Goal: Use online tool/utility: Utilize a website feature to perform a specific function

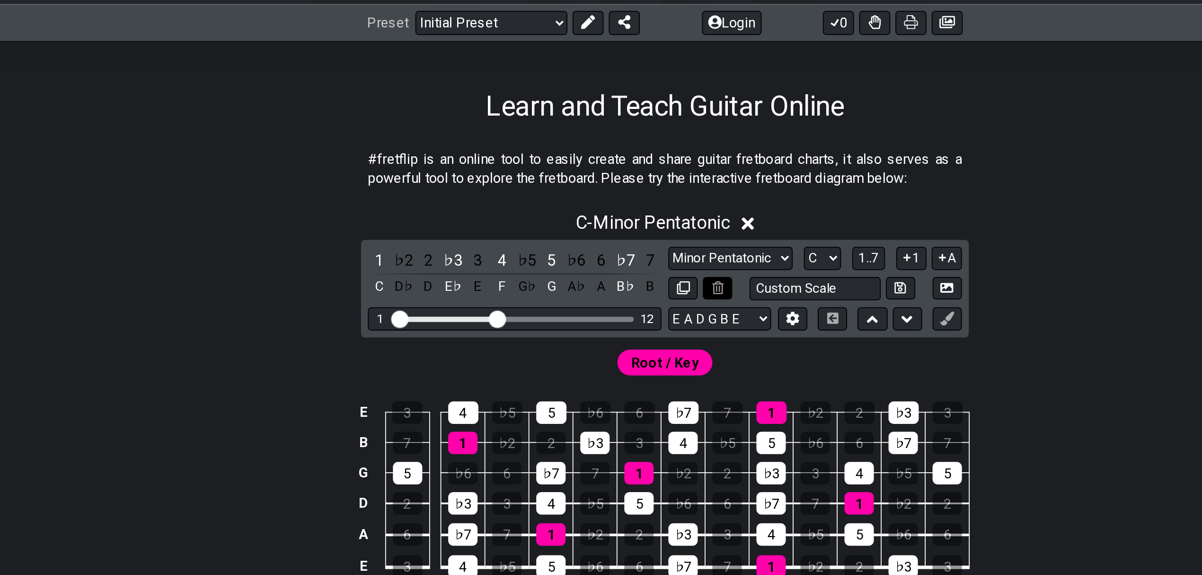
click at [628, 292] on icon at bounding box center [630, 289] width 6 height 7
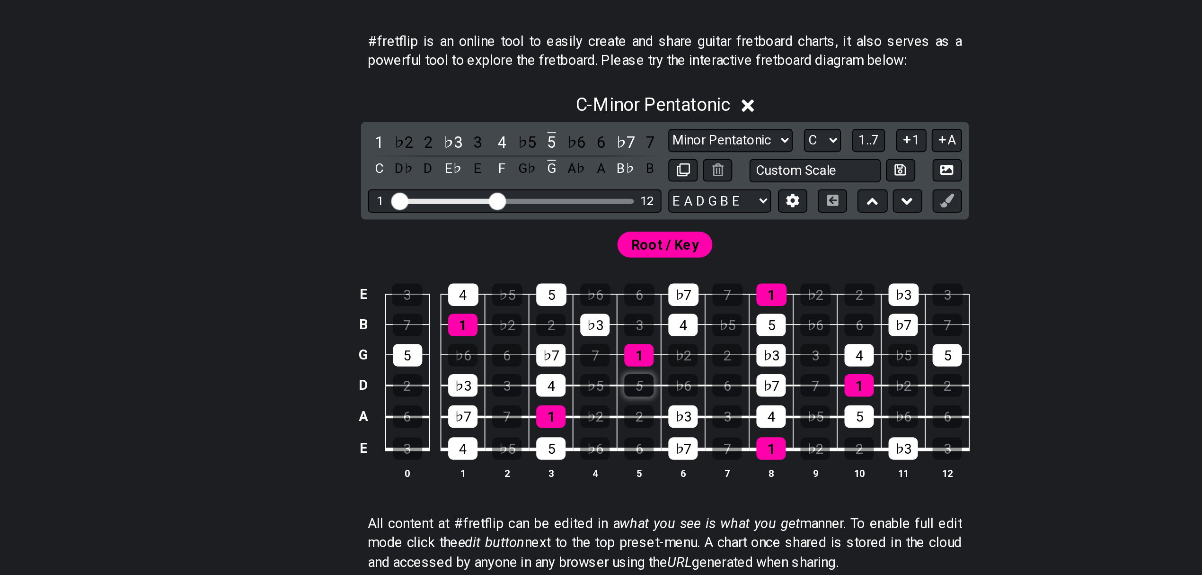
click at [593, 407] on div "5" at bounding box center [587, 407] width 16 height 12
click at [590, 393] on div "1" at bounding box center [587, 391] width 16 height 12
click at [608, 434] on td "♭7" at bounding box center [611, 434] width 24 height 18
click at [608, 428] on div "♭3" at bounding box center [611, 424] width 16 height 12
click at [611, 451] on th "6" at bounding box center [611, 456] width 24 height 10
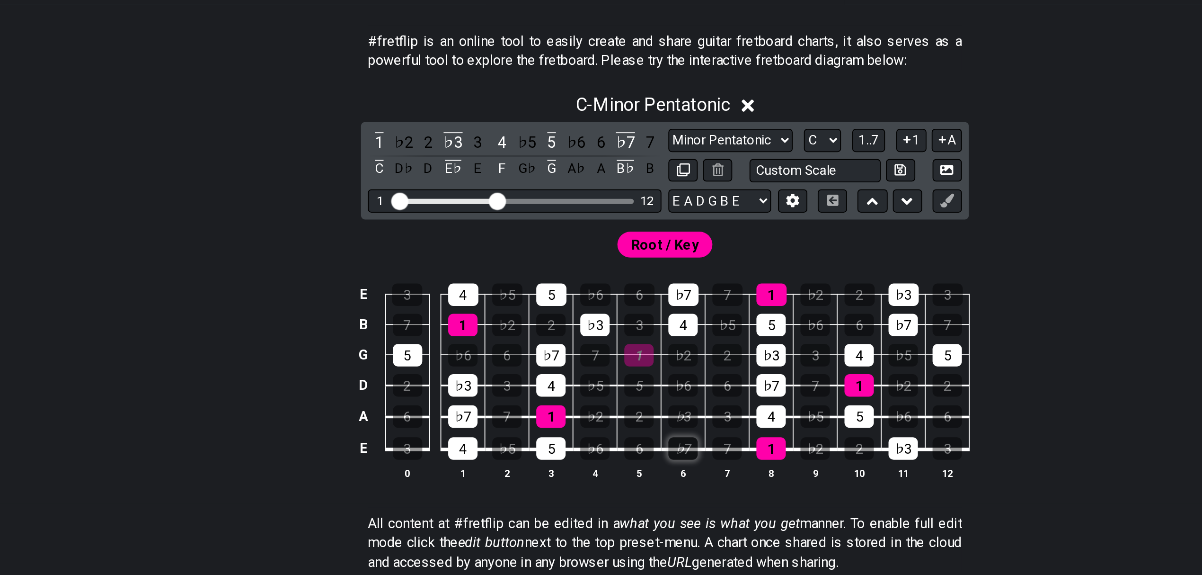
click at [612, 444] on div "♭7" at bounding box center [611, 442] width 16 height 12
click at [539, 440] on div "5" at bounding box center [539, 442] width 16 height 12
click at [540, 425] on div "1" at bounding box center [539, 424] width 16 height 12
click at [491, 372] on div "1" at bounding box center [490, 374] width 16 height 12
click at [491, 359] on div "4" at bounding box center [490, 358] width 17 height 12
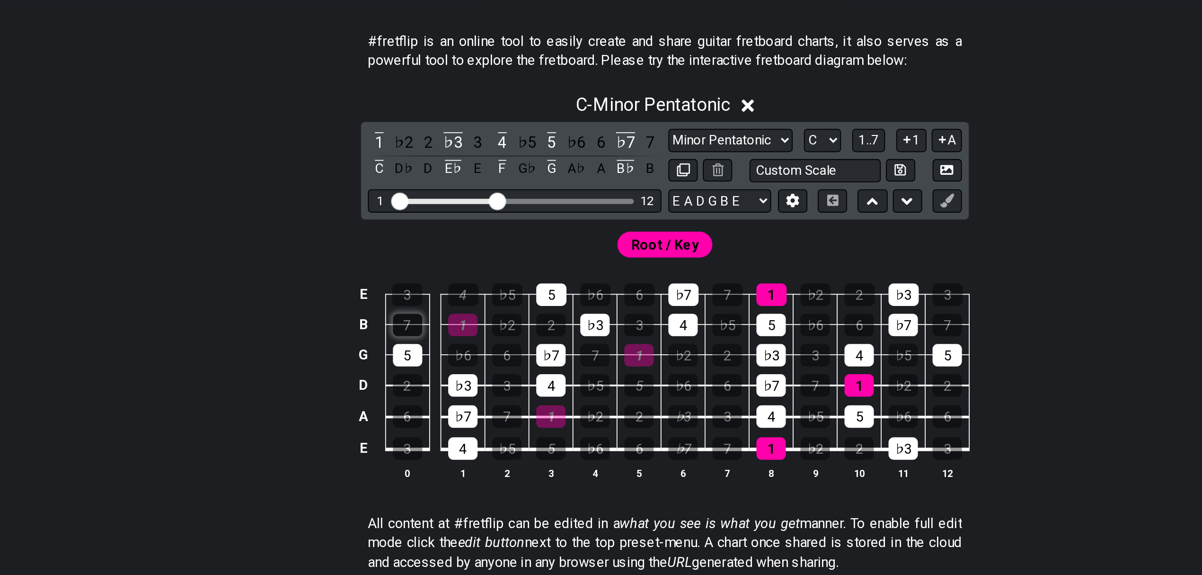
click at [458, 381] on div "7" at bounding box center [460, 374] width 16 height 12
click at [460, 393] on div "5" at bounding box center [460, 391] width 16 height 12
click at [460, 376] on div "7" at bounding box center [460, 374] width 16 height 12
click at [532, 362] on div "5" at bounding box center [539, 358] width 17 height 12
click at [555, 370] on div "♭3" at bounding box center [563, 374] width 16 height 12
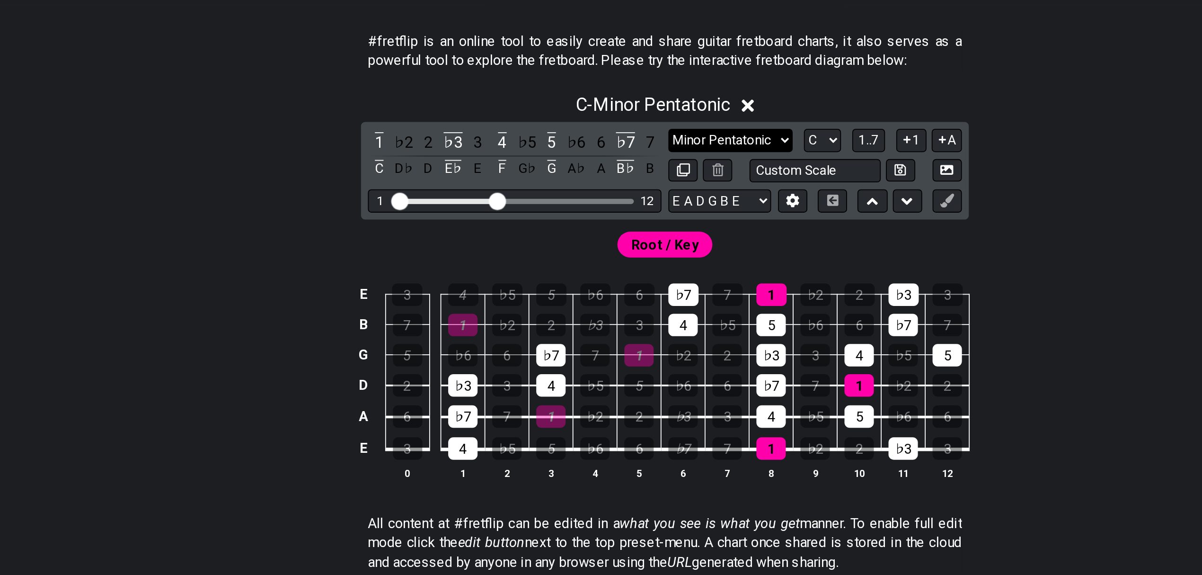
click at [647, 273] on select "Minor Pentatonic Click to edit Minor Pentatonic Major Pentatonic Minor Blues Ma…" at bounding box center [637, 273] width 68 height 13
select select "Major / [PERSON_NAME]"
click at [603, 267] on select "Minor Pentatonic Click to edit Minor Pentatonic Major Pentatonic Minor Blues Ma…" at bounding box center [637, 273] width 68 height 13
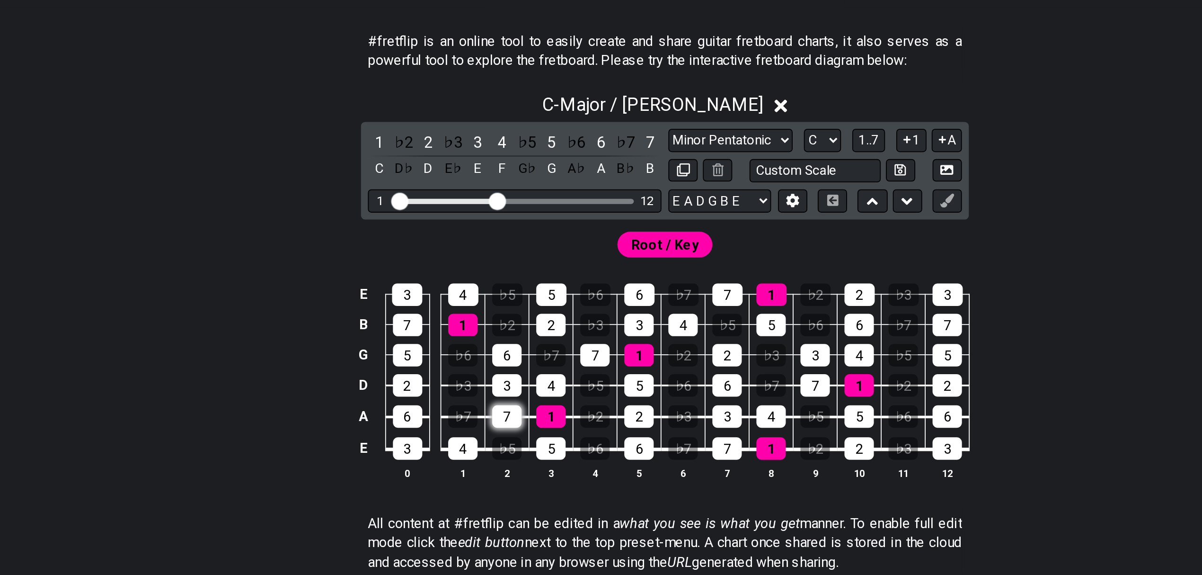
click at [512, 426] on div "7" at bounding box center [514, 424] width 16 height 12
click at [543, 445] on div "5" at bounding box center [539, 442] width 16 height 12
click at [461, 414] on div "2" at bounding box center [460, 407] width 16 height 12
click at [458, 395] on div "5" at bounding box center [460, 391] width 16 height 12
click at [568, 393] on div "7" at bounding box center [563, 391] width 16 height 12
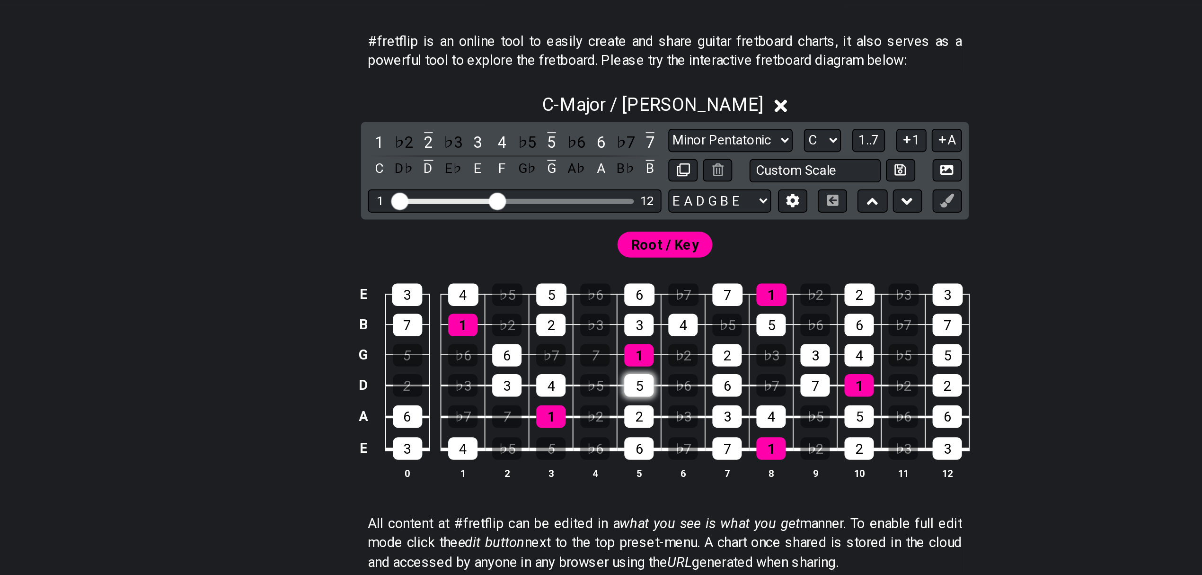
click at [594, 407] on div "5" at bounding box center [587, 407] width 16 height 12
click at [592, 424] on div "2" at bounding box center [587, 424] width 16 height 12
click at [590, 447] on div "6" at bounding box center [587, 442] width 16 height 12
click at [589, 377] on div "3" at bounding box center [587, 374] width 16 height 12
click at [538, 375] on div "2" at bounding box center [539, 374] width 16 height 12
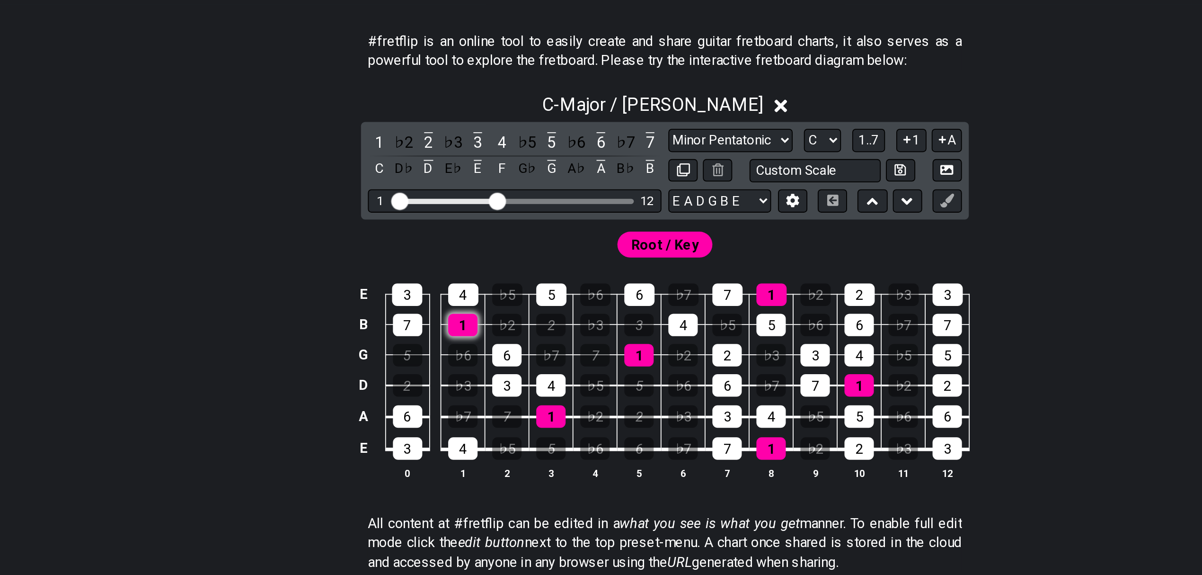
click at [487, 373] on div "1" at bounding box center [490, 374] width 16 height 12
click at [452, 378] on div "7" at bounding box center [460, 374] width 16 height 12
click at [457, 361] on div "3" at bounding box center [459, 358] width 17 height 12
click at [495, 354] on div "4" at bounding box center [490, 358] width 17 height 12
click at [540, 357] on div "5" at bounding box center [539, 358] width 17 height 12
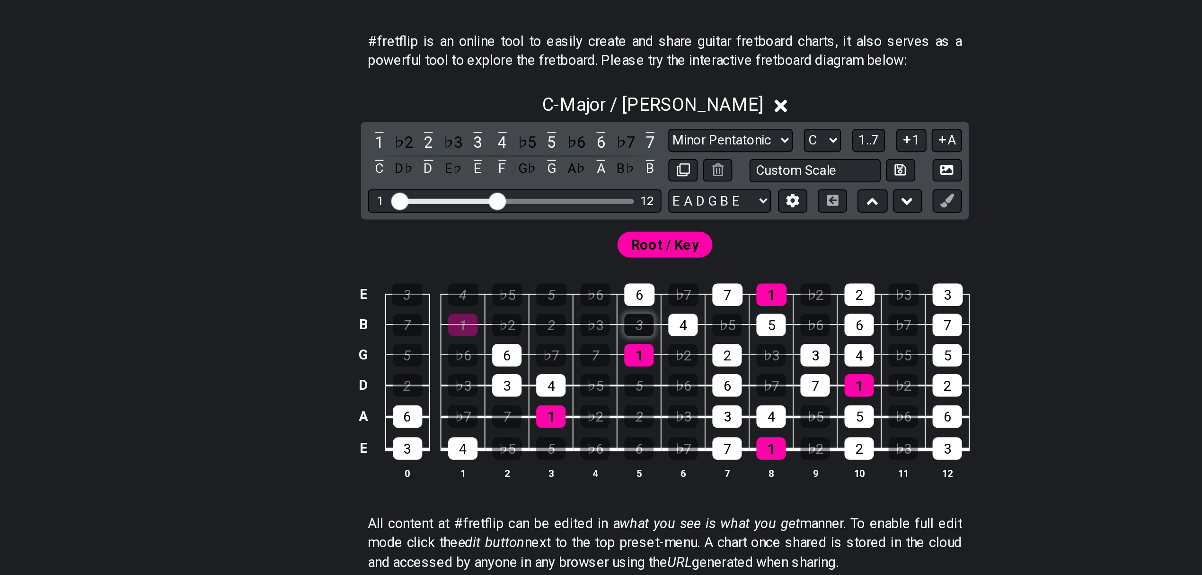
click at [587, 381] on div "3" at bounding box center [587, 374] width 16 height 12
click at [635, 358] on div "7" at bounding box center [635, 358] width 17 height 12
click at [659, 377] on div "5" at bounding box center [659, 374] width 16 height 12
click at [634, 404] on div "6" at bounding box center [635, 407] width 16 height 12
click at [639, 413] on div "6" at bounding box center [635, 407] width 16 height 12
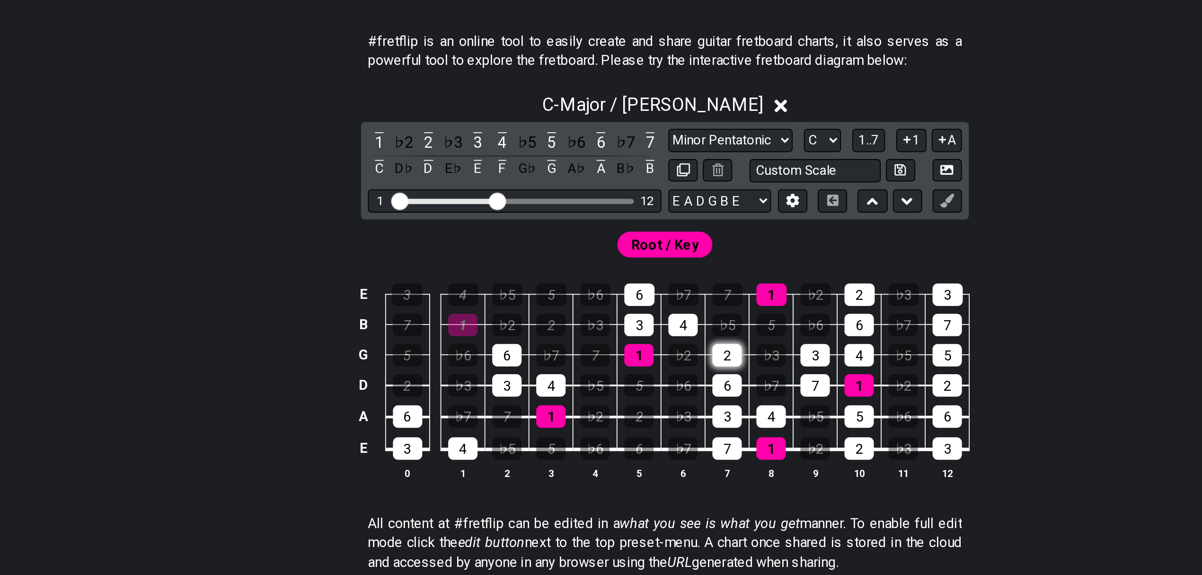
click at [635, 392] on div "2" at bounding box center [635, 391] width 16 height 12
click at [637, 407] on div "6" at bounding box center [635, 407] width 16 height 12
click at [637, 427] on div "3" at bounding box center [635, 424] width 16 height 12
click at [660, 430] on div "4" at bounding box center [659, 424] width 16 height 12
click at [660, 442] on div "1" at bounding box center [659, 442] width 16 height 12
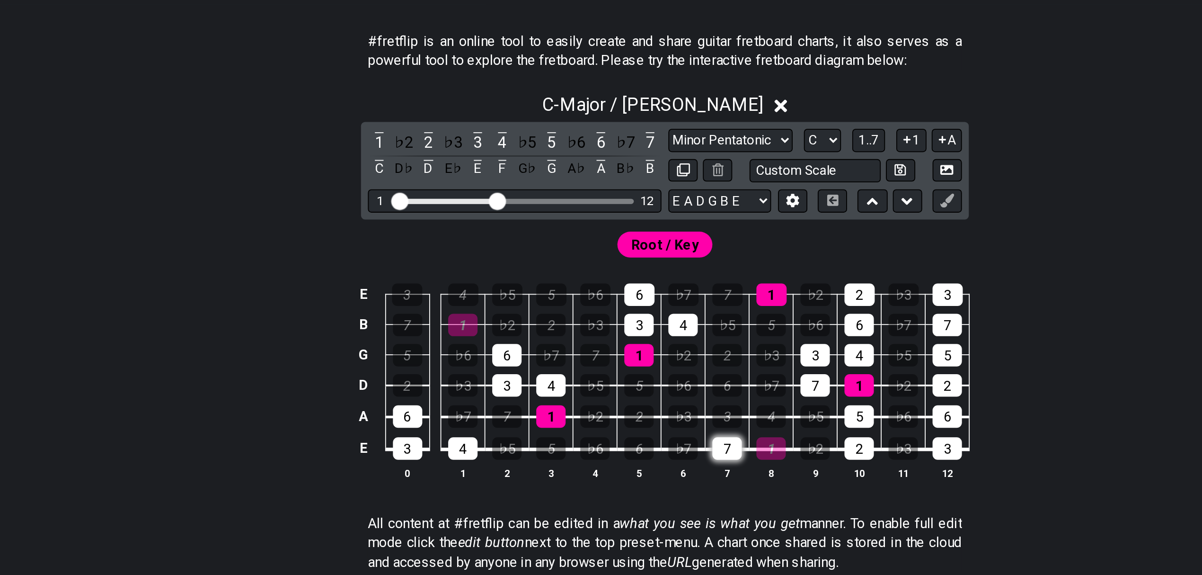
click at [637, 445] on div "7" at bounding box center [635, 442] width 16 height 12
click at [690, 411] on div "7" at bounding box center [683, 407] width 16 height 12
click at [684, 394] on div "3" at bounding box center [683, 391] width 16 height 12
click at [710, 394] on div "4" at bounding box center [707, 391] width 16 height 12
click at [710, 406] on div "1" at bounding box center [707, 407] width 16 height 12
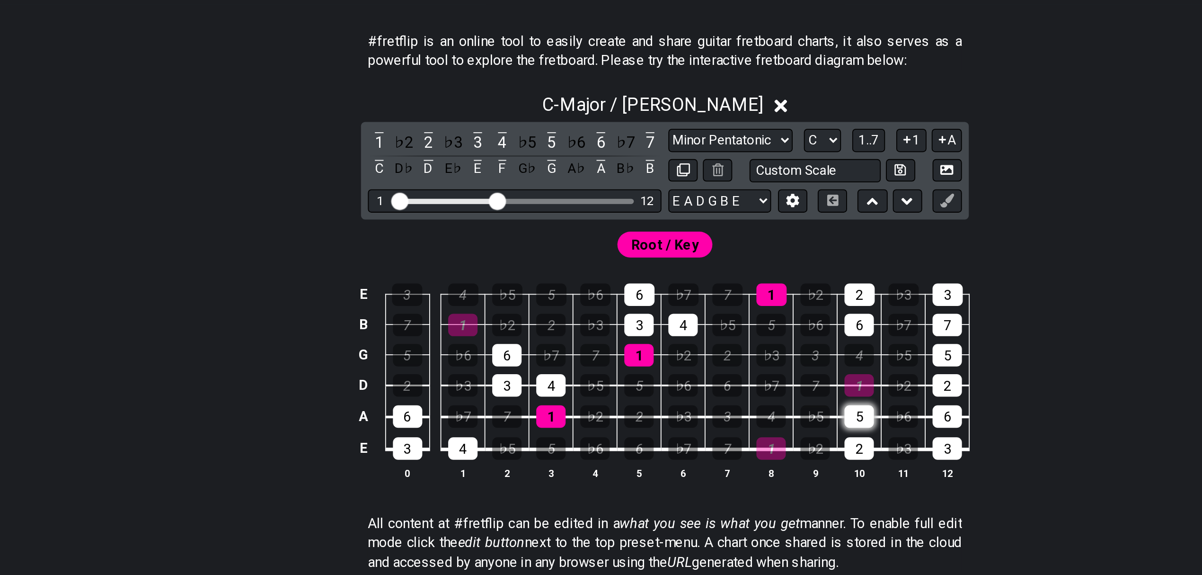
click at [710, 429] on div "5" at bounding box center [707, 424] width 16 height 12
click at [711, 447] on div "2" at bounding box center [707, 442] width 16 height 12
click at [708, 375] on div "6" at bounding box center [707, 374] width 16 height 12
click at [706, 359] on div "2" at bounding box center [707, 358] width 17 height 12
click at [758, 362] on div "3" at bounding box center [756, 358] width 17 height 12
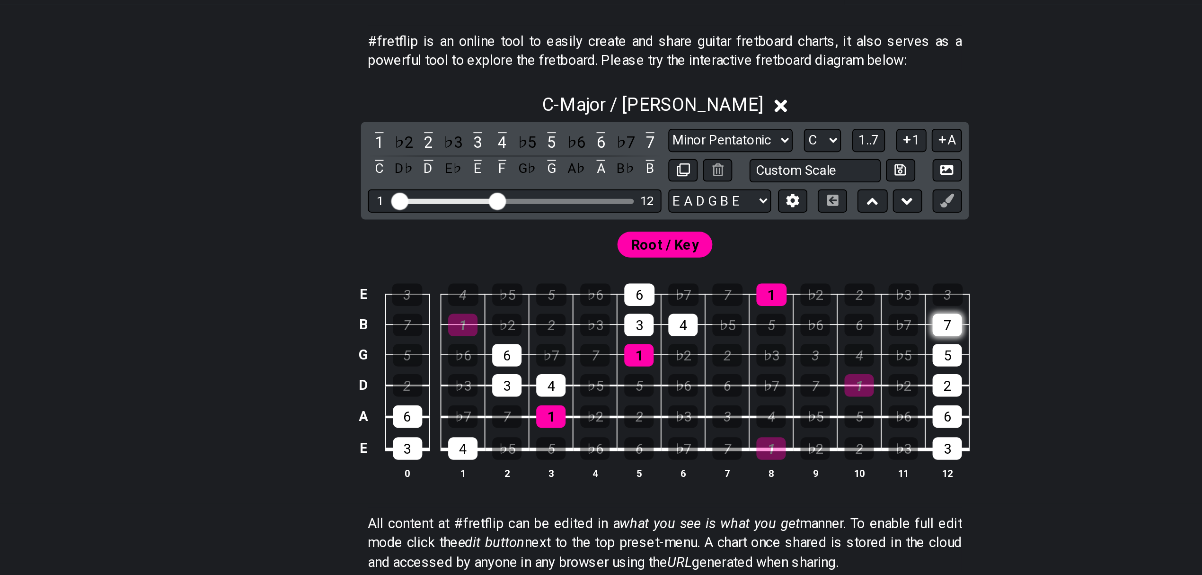
click at [760, 379] on div "7" at bounding box center [756, 374] width 16 height 12
click at [760, 397] on div "5" at bounding box center [756, 391] width 16 height 12
click at [758, 413] on div "2" at bounding box center [756, 407] width 16 height 12
click at [757, 430] on div "6" at bounding box center [756, 424] width 16 height 12
click at [755, 446] on div "3" at bounding box center [756, 442] width 16 height 12
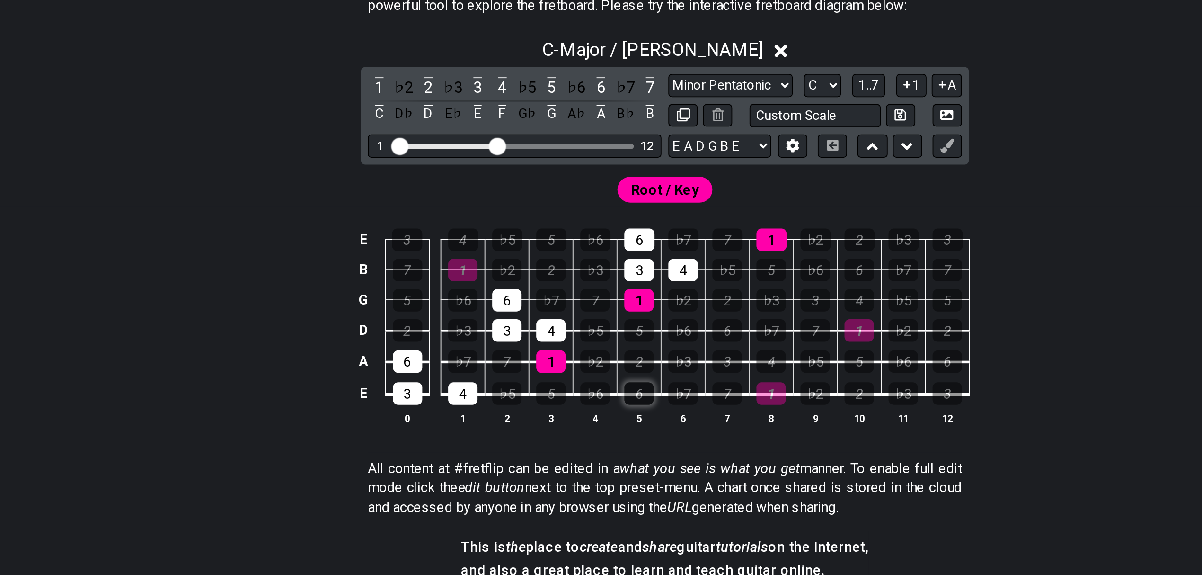
click at [593, 440] on div "6" at bounding box center [587, 442] width 16 height 12
click at [639, 426] on div "3" at bounding box center [635, 424] width 16 height 12
click at [633, 407] on div "6" at bounding box center [635, 407] width 16 height 12
click at [684, 394] on div "3" at bounding box center [683, 391] width 16 height 12
click at [490, 440] on div "4" at bounding box center [490, 442] width 16 height 12
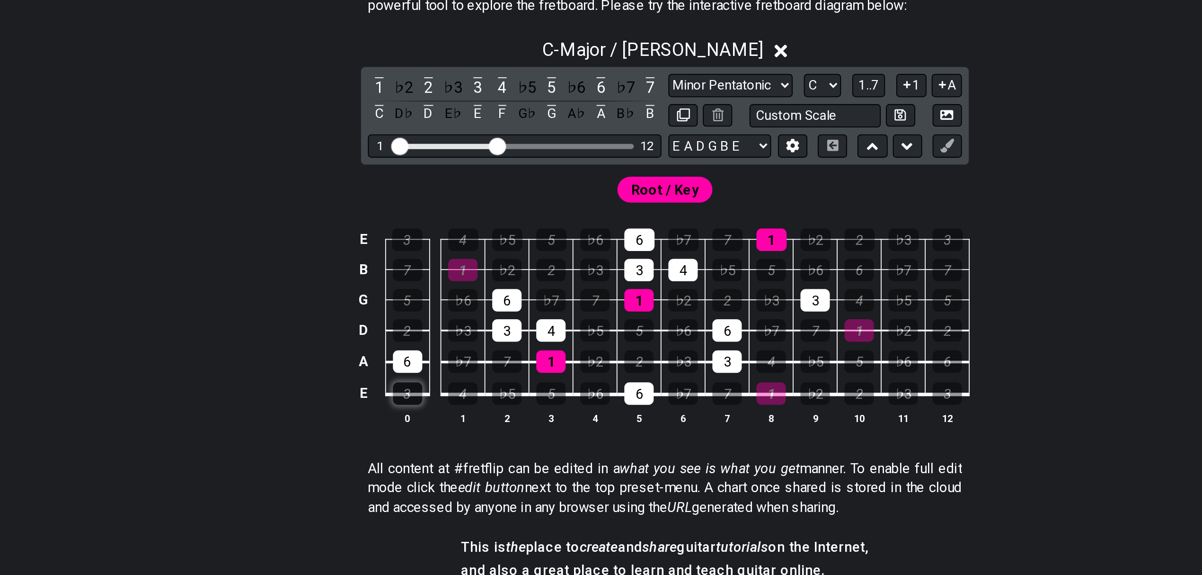
click at [461, 438] on div "3" at bounding box center [460, 442] width 16 height 12
click at [459, 429] on div "6" at bounding box center [460, 424] width 16 height 12
click at [658, 271] on select "Minor Pentatonic Click to edit Minor Pentatonic Major Pentatonic Minor Blues Ma…" at bounding box center [637, 273] width 68 height 13
click at [693, 270] on select "A♭ A A♯ B♭ B C C♯ D♭ D D♯ E♭ E F F♯ G♭ G G♯" at bounding box center [687, 273] width 20 height 13
select select "F#"
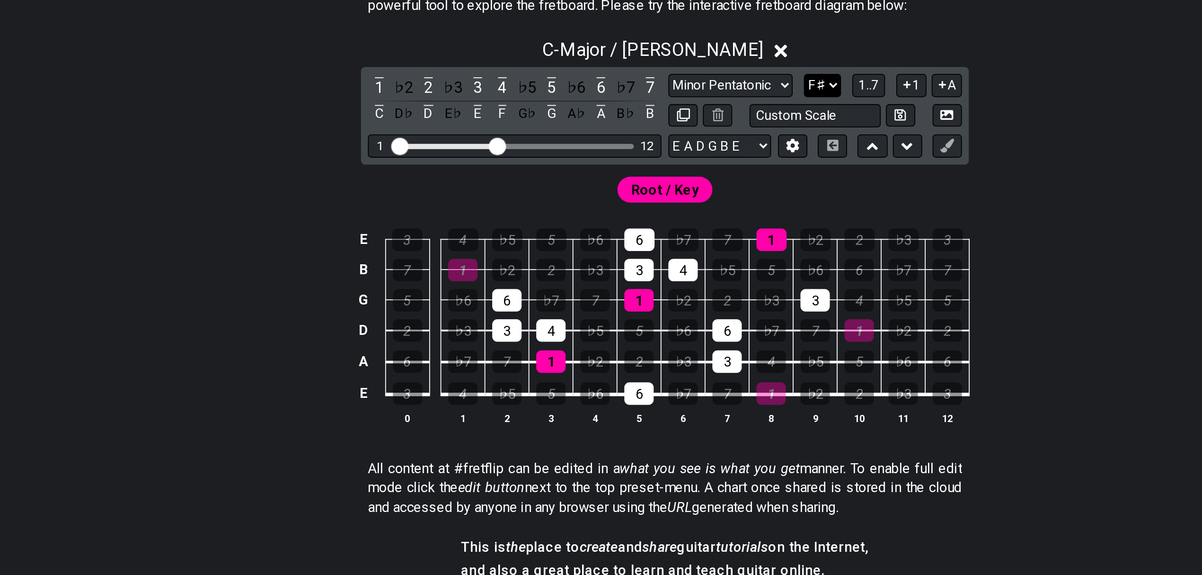
click at [677, 267] on select "A♭ A A♯ B♭ B C C♯ D♭ D D♯ E♭ E F F♯ G♭ G G♯" at bounding box center [687, 273] width 20 height 13
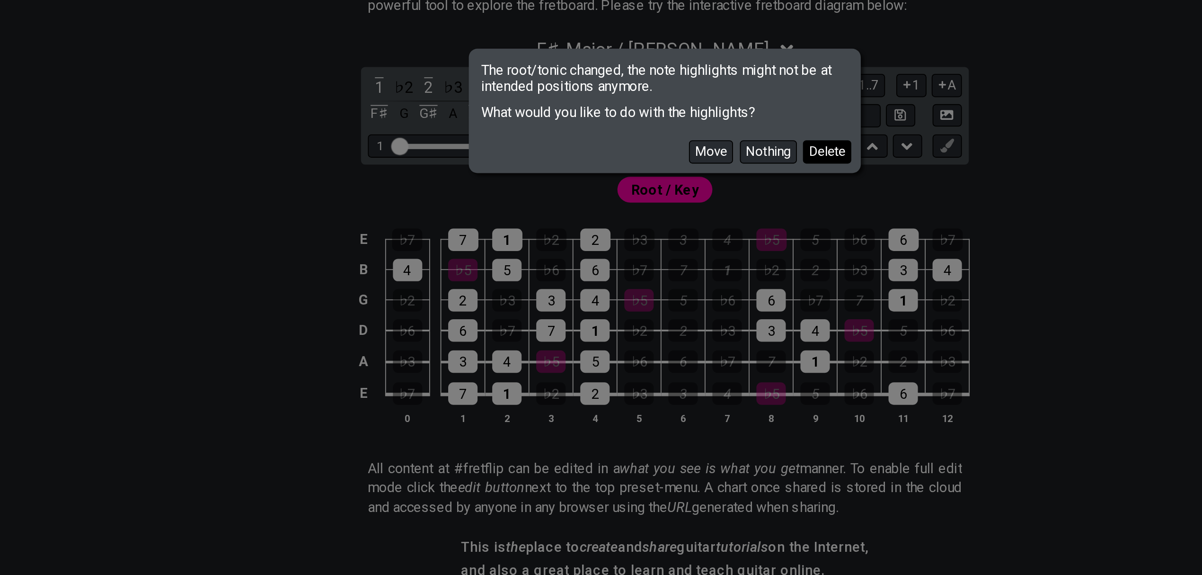
click at [692, 310] on button "Delete" at bounding box center [690, 309] width 27 height 13
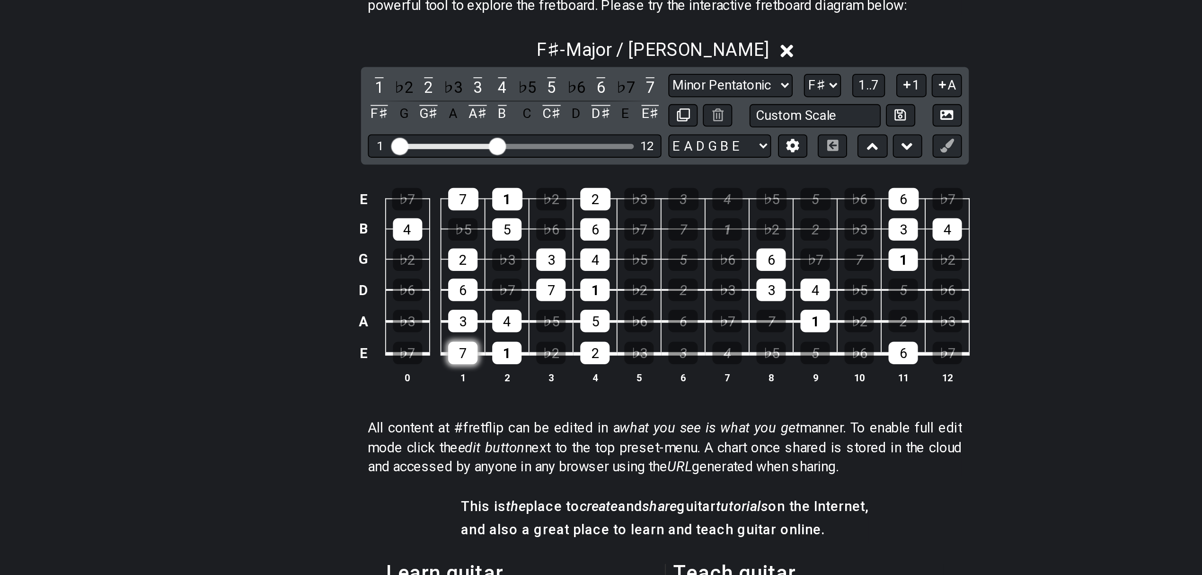
click at [489, 421] on div "7" at bounding box center [490, 420] width 16 height 12
click at [494, 422] on div "7" at bounding box center [490, 420] width 16 height 12
click at [489, 404] on div "3" at bounding box center [490, 402] width 16 height 12
click at [515, 399] on div "4" at bounding box center [514, 402] width 16 height 12
click at [495, 404] on div "3" at bounding box center [490, 402] width 16 height 12
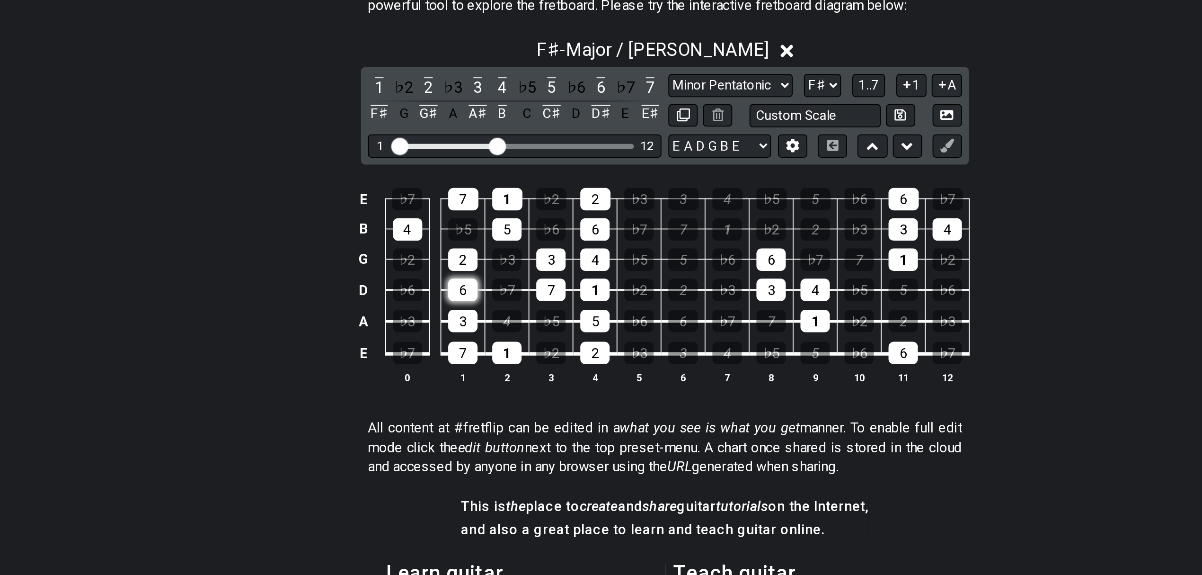
click at [490, 389] on div "6" at bounding box center [490, 385] width 16 height 12
click at [542, 387] on div "7" at bounding box center [539, 385] width 16 height 12
click at [538, 370] on div "3" at bounding box center [539, 369] width 16 height 12
click at [489, 370] on div "2" at bounding box center [490, 369] width 16 height 12
click at [459, 353] on div "4" at bounding box center [460, 352] width 16 height 12
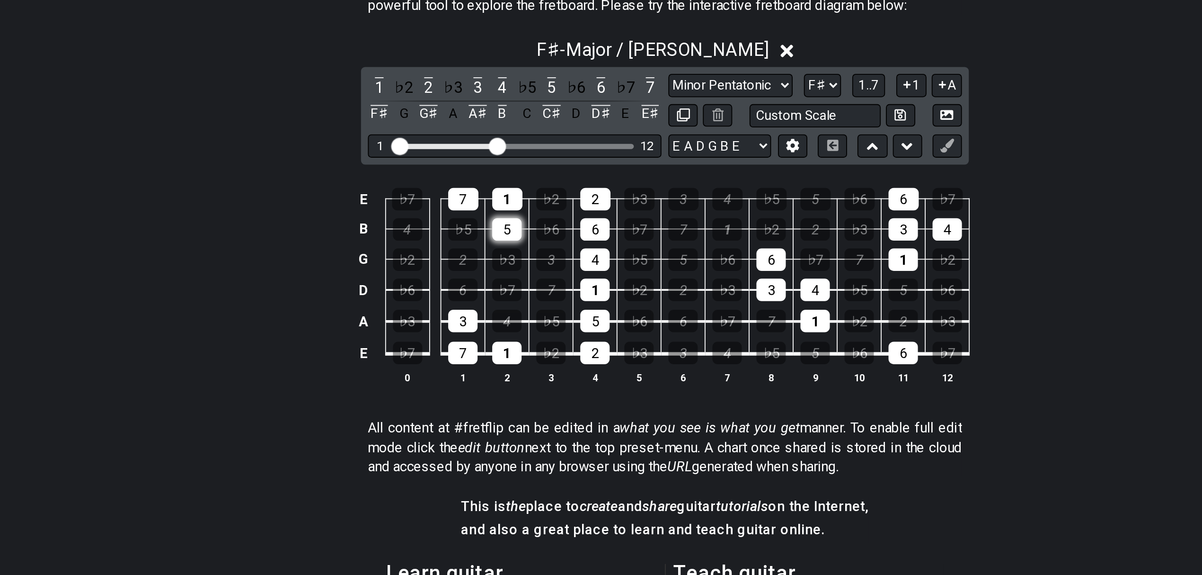
click at [522, 354] on div "5" at bounding box center [514, 352] width 16 height 12
click at [487, 342] on div "7" at bounding box center [490, 335] width 17 height 12
click at [517, 333] on div "1" at bounding box center [514, 335] width 17 height 12
click at [579, 330] on div "♭3" at bounding box center [587, 335] width 17 height 12
click at [569, 336] on div "2" at bounding box center [563, 335] width 17 height 12
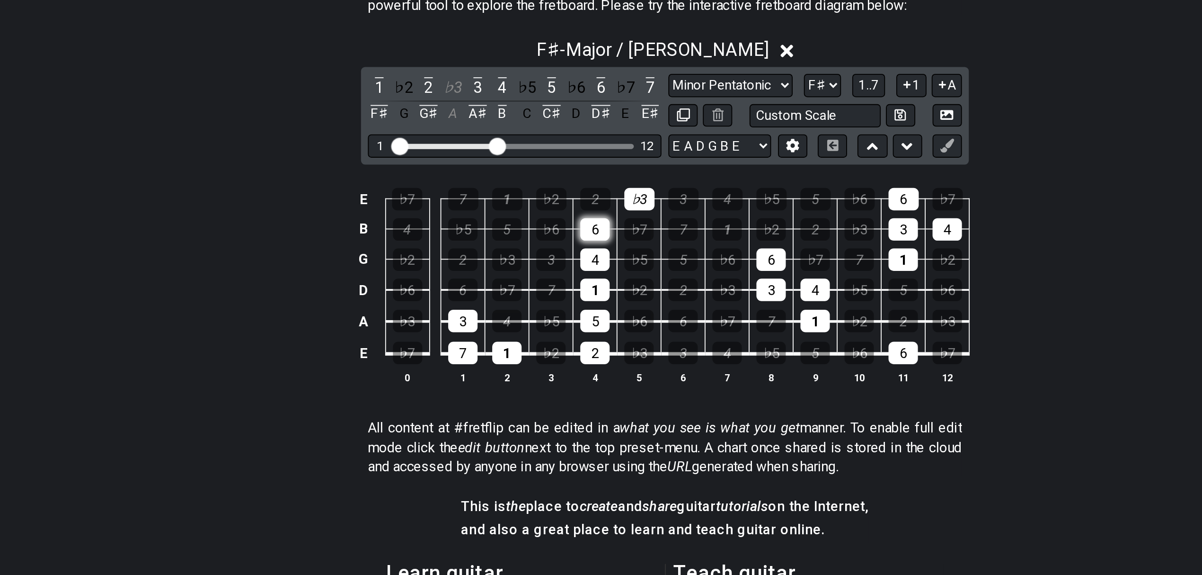
click at [568, 351] on div "6" at bounding box center [563, 352] width 16 height 12
click at [570, 363] on td "4" at bounding box center [563, 360] width 24 height 17
click at [593, 335] on div "♭3" at bounding box center [587, 335] width 17 height 12
click at [566, 374] on div "4" at bounding box center [563, 369] width 16 height 12
click at [563, 388] on div "1" at bounding box center [563, 385] width 16 height 12
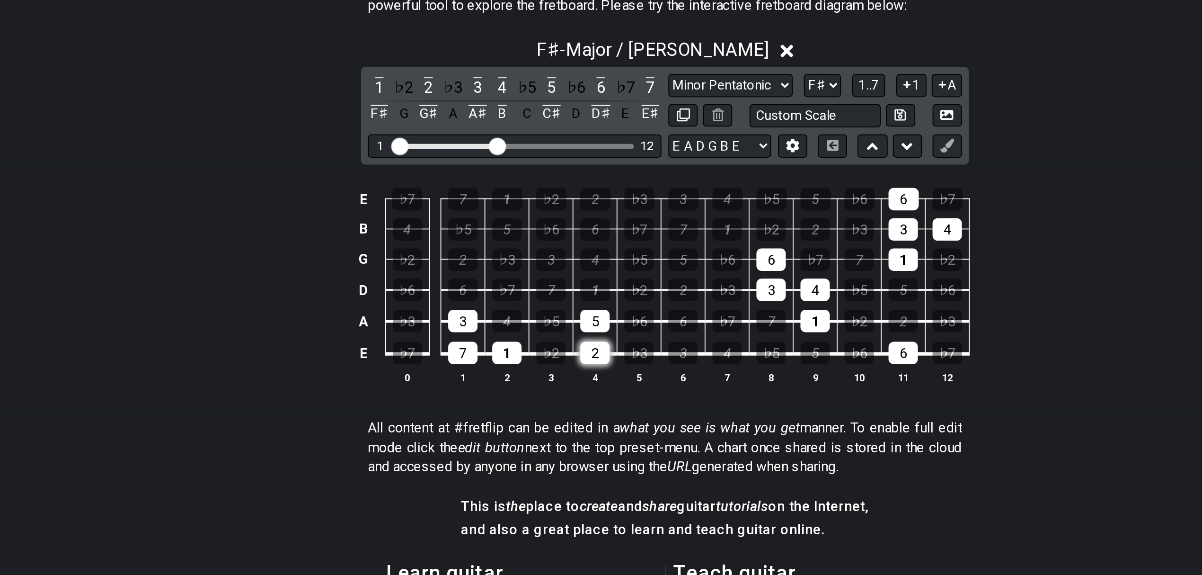
click at [569, 423] on div "2" at bounding box center [563, 420] width 16 height 12
click at [563, 385] on div "1" at bounding box center [563, 385] width 16 height 12
click at [592, 389] on div "♭2" at bounding box center [587, 385] width 16 height 12
click at [591, 389] on div "♭2" at bounding box center [587, 385] width 16 height 12
click at [538, 385] on div "7" at bounding box center [539, 385] width 16 height 12
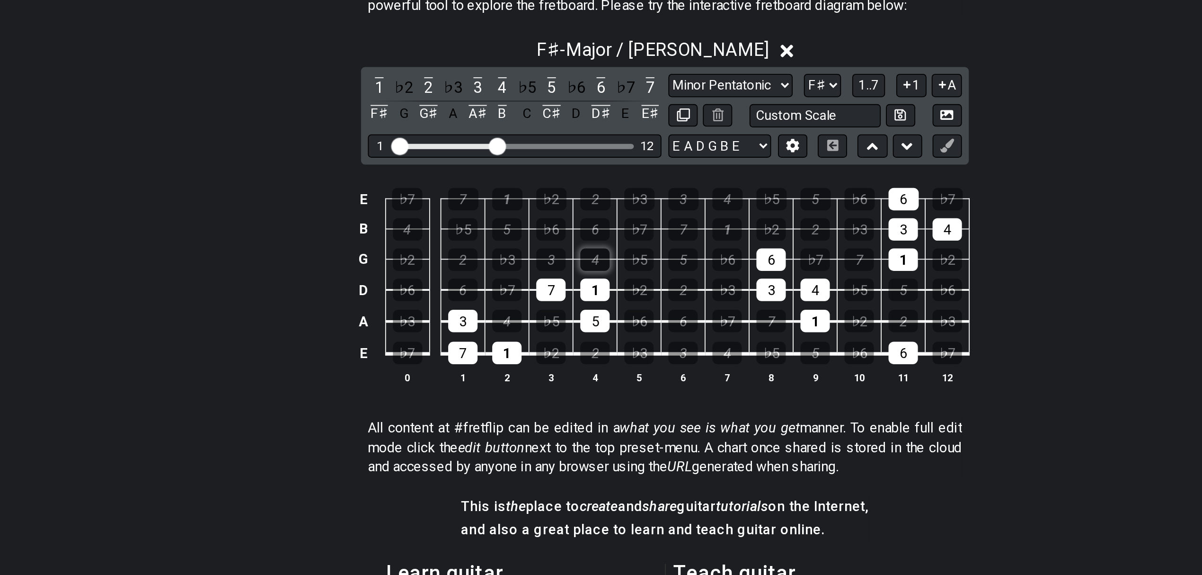
click at [562, 370] on div "4" at bounding box center [563, 369] width 16 height 12
click at [538, 372] on div "3" at bounding box center [539, 369] width 16 height 12
click at [562, 370] on div "4" at bounding box center [563, 369] width 16 height 12
click at [611, 370] on div "5" at bounding box center [611, 369] width 16 height 12
click at [635, 353] on div "1" at bounding box center [635, 352] width 16 height 12
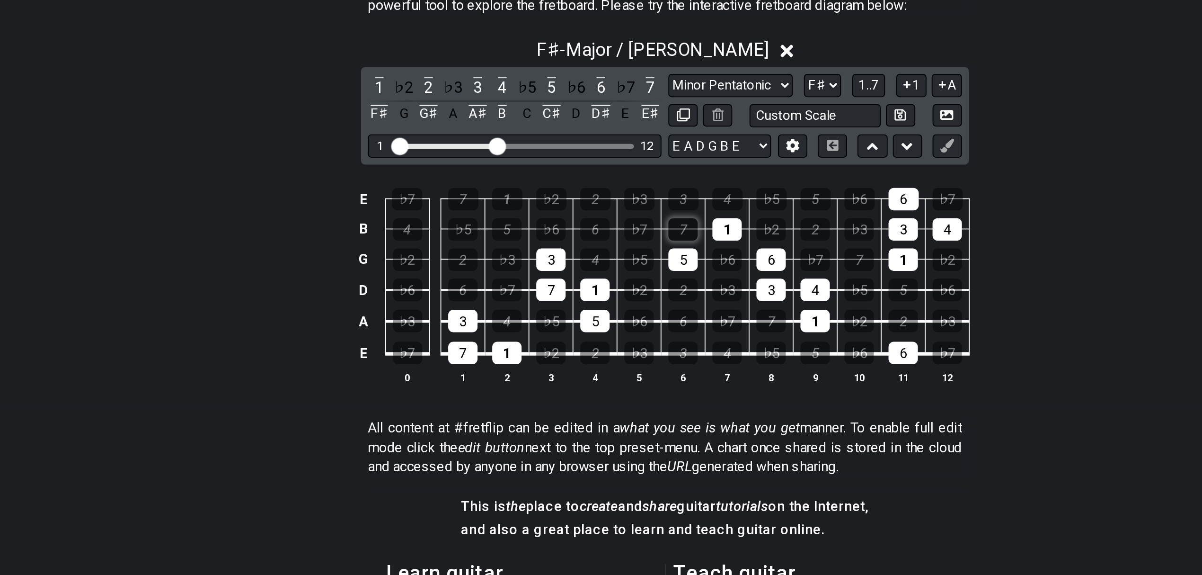
click at [612, 354] on div "7" at bounding box center [611, 352] width 16 height 12
click at [610, 334] on div "3" at bounding box center [611, 335] width 17 height 12
click at [689, 336] on div "5" at bounding box center [683, 335] width 17 height 12
click at [658, 368] on div "6" at bounding box center [659, 369] width 16 height 12
click at [661, 391] on div "3" at bounding box center [659, 385] width 16 height 12
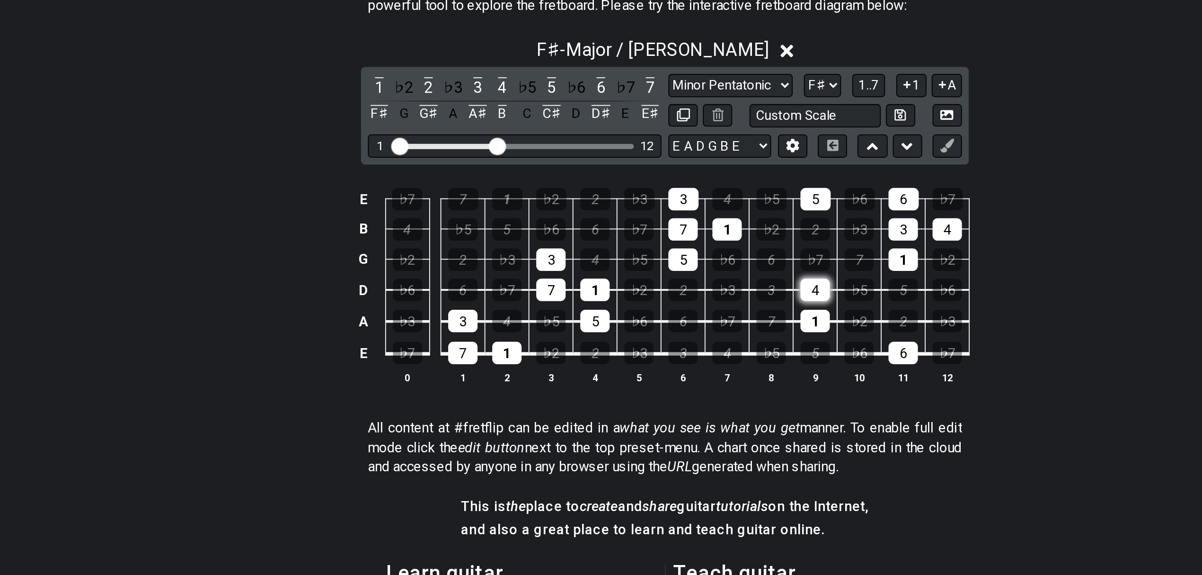
click at [689, 390] on div "4" at bounding box center [683, 385] width 16 height 12
click at [688, 404] on div "1" at bounding box center [683, 402] width 16 height 12
click at [732, 422] on div "6" at bounding box center [732, 420] width 16 height 12
click at [735, 364] on div "1" at bounding box center [732, 369] width 16 height 12
click at [733, 351] on div "3" at bounding box center [732, 352] width 16 height 12
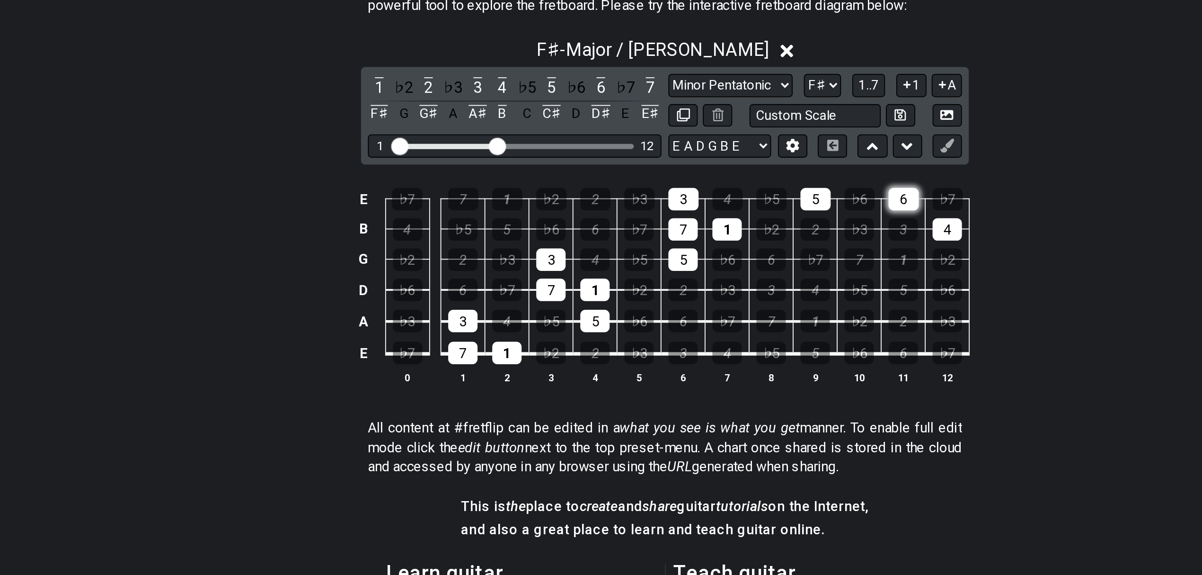
click at [733, 332] on div "6" at bounding box center [732, 335] width 17 height 12
click at [756, 355] on div "4" at bounding box center [756, 352] width 16 height 12
click at [615, 423] on div "3" at bounding box center [611, 420] width 16 height 12
click at [665, 404] on div "7" at bounding box center [659, 402] width 16 height 12
click at [660, 389] on div "3" at bounding box center [659, 385] width 16 height 12
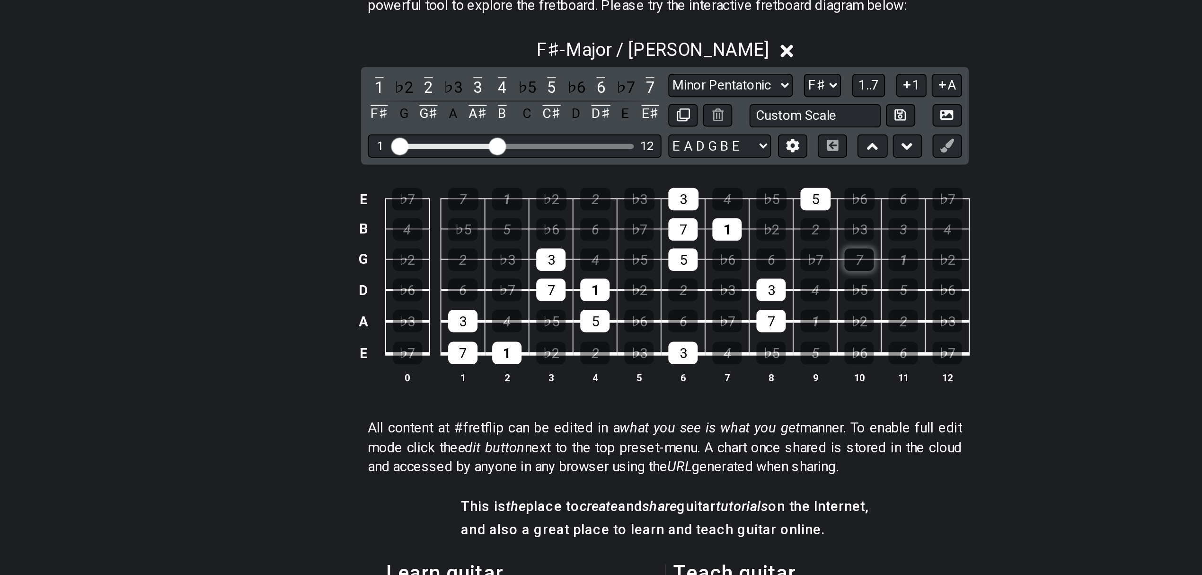
click at [708, 370] on div "7" at bounding box center [707, 369] width 16 height 12
click at [684, 419] on div "5" at bounding box center [683, 420] width 16 height 12
click at [687, 398] on div "1" at bounding box center [683, 402] width 16 height 12
click at [740, 383] on div "5" at bounding box center [732, 385] width 16 height 12
click at [733, 372] on div "1" at bounding box center [732, 369] width 16 height 12
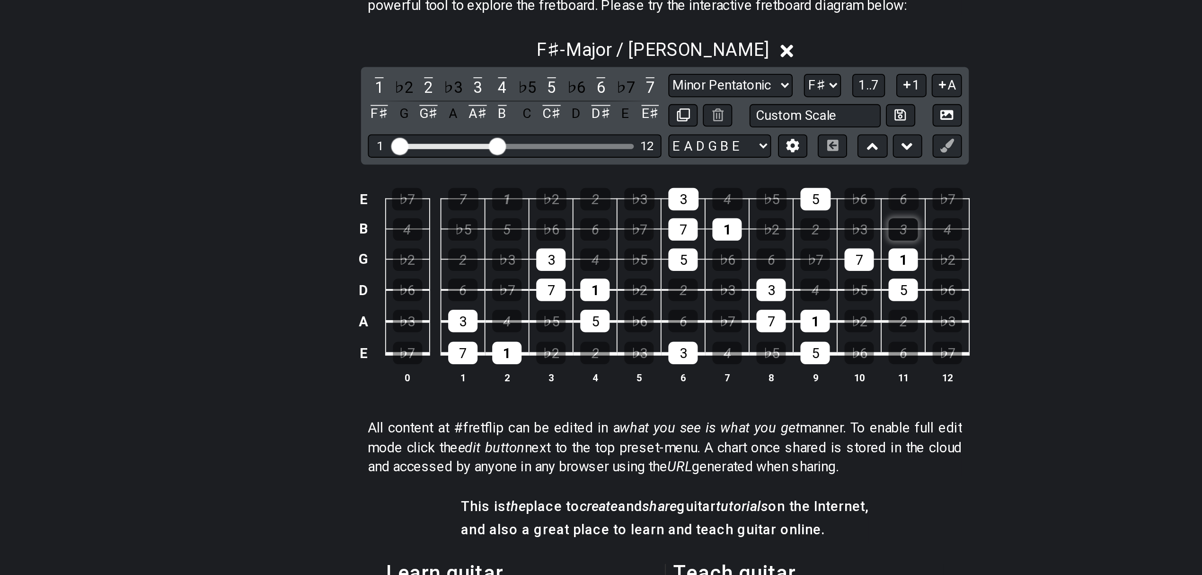
click at [729, 349] on div "3" at bounding box center [732, 352] width 16 height 12
